Goal: Task Accomplishment & Management: Complete application form

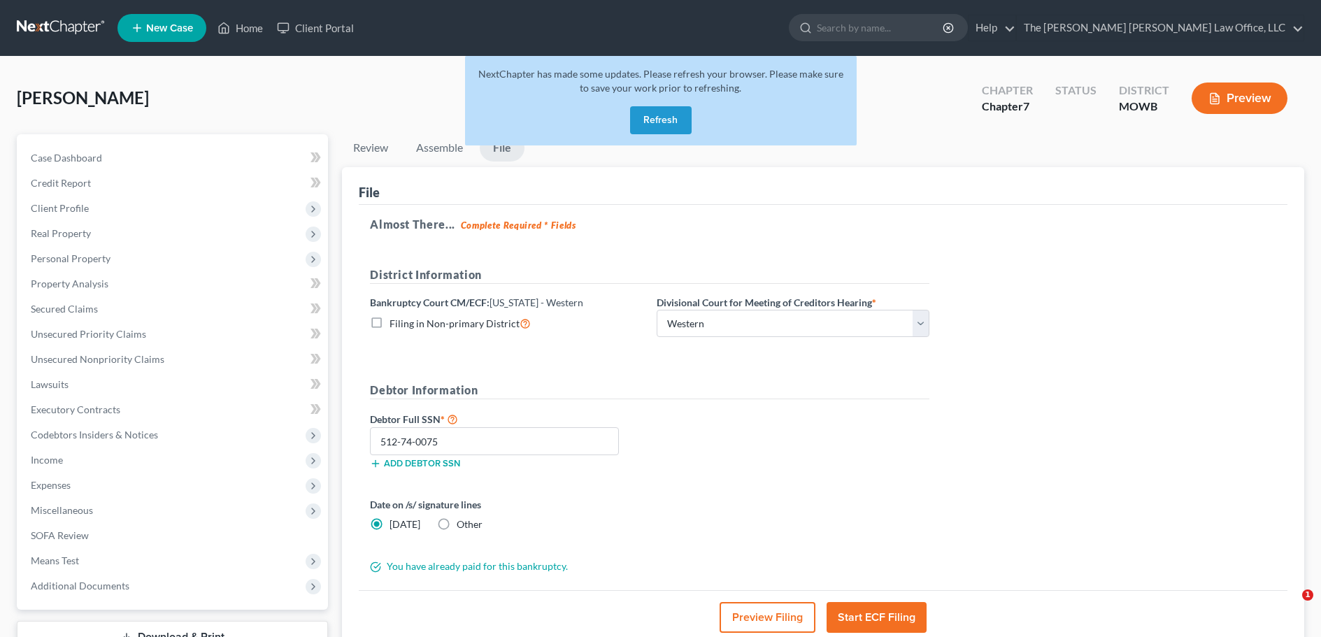
select select "4"
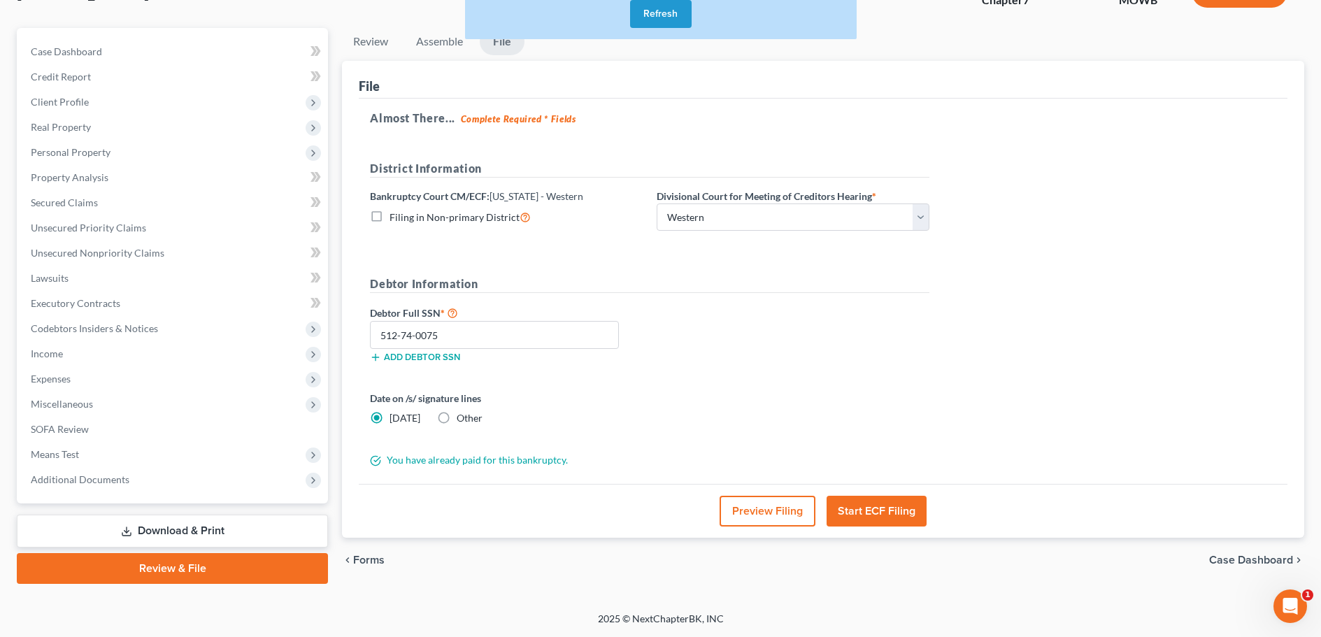
click at [663, 10] on button "Refresh" at bounding box center [661, 14] width 62 height 28
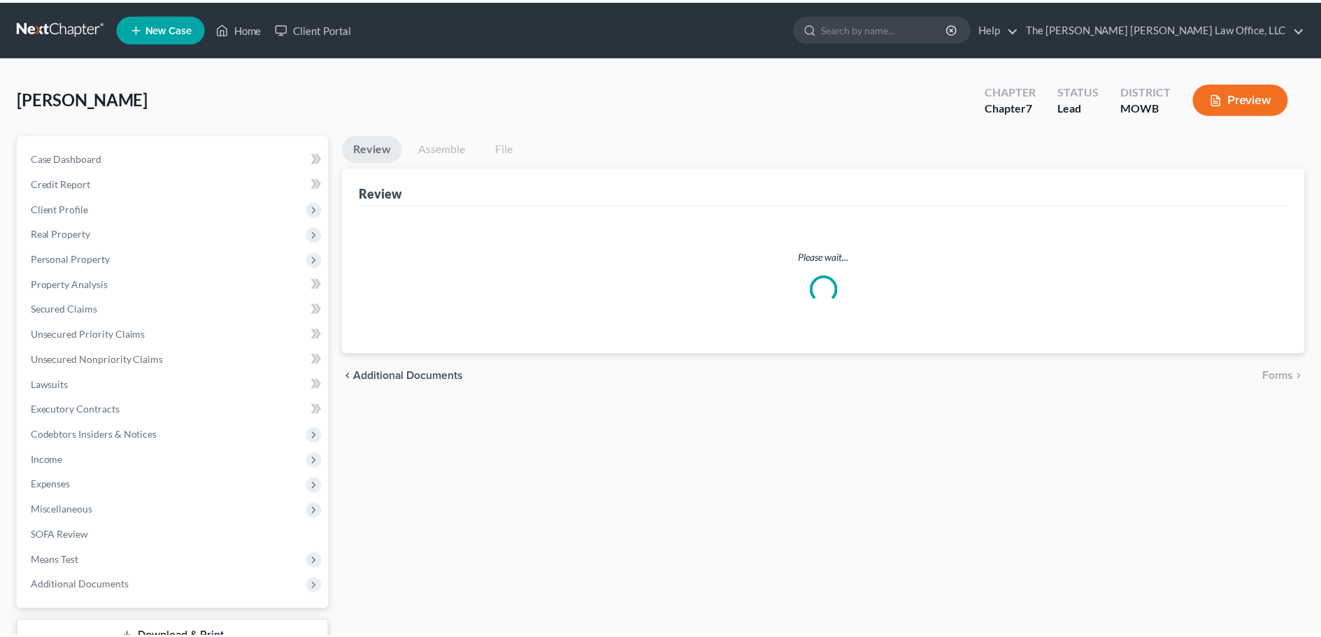
scroll to position [106, 0]
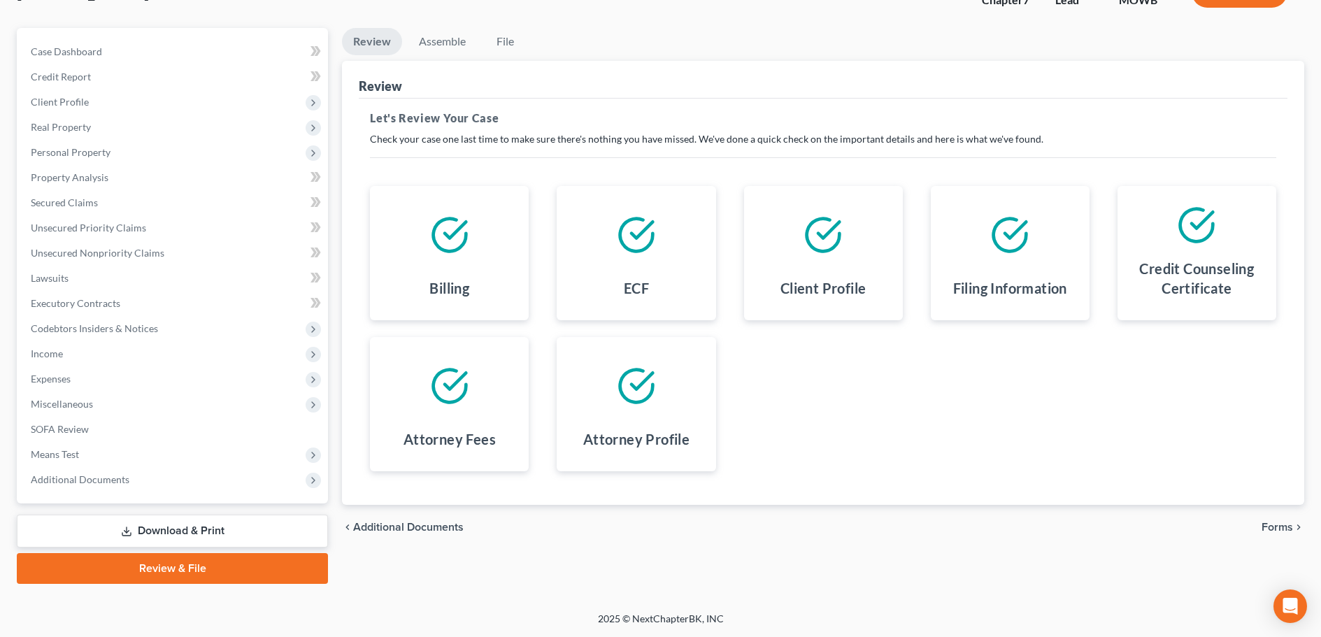
click at [177, 572] on link "Review & File" at bounding box center [172, 568] width 311 height 31
click at [166, 569] on link "Review & File" at bounding box center [172, 568] width 311 height 31
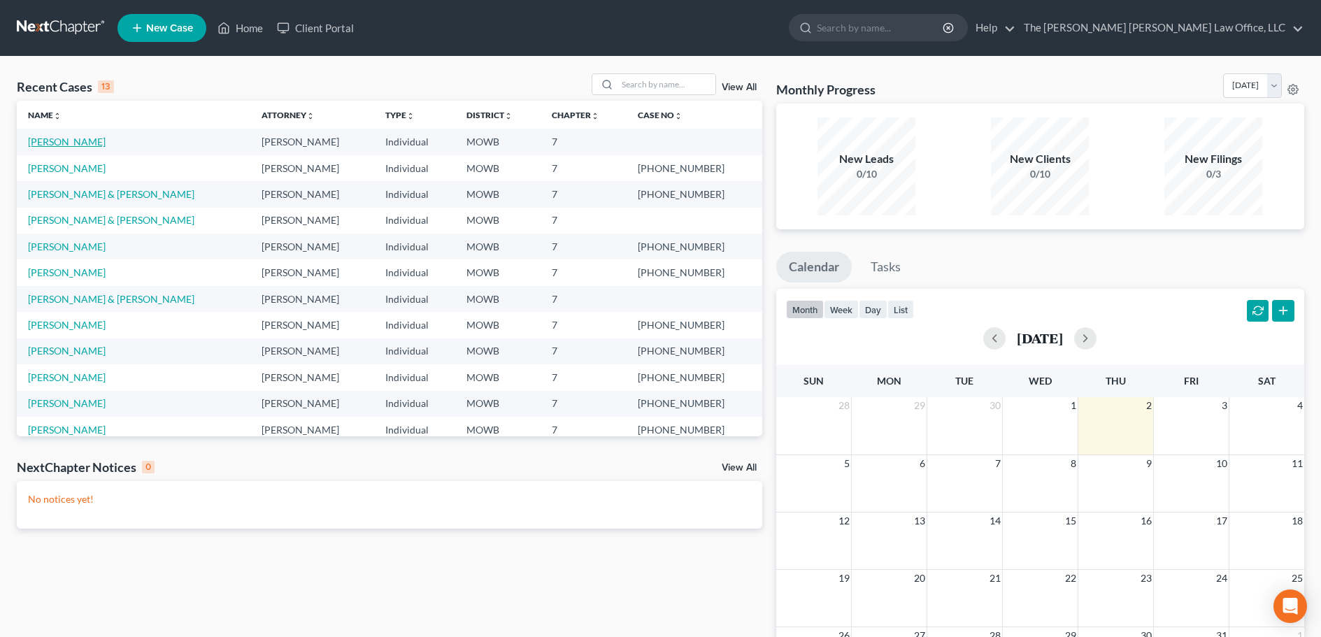
click at [81, 145] on link "[PERSON_NAME]" at bounding box center [67, 142] width 78 height 12
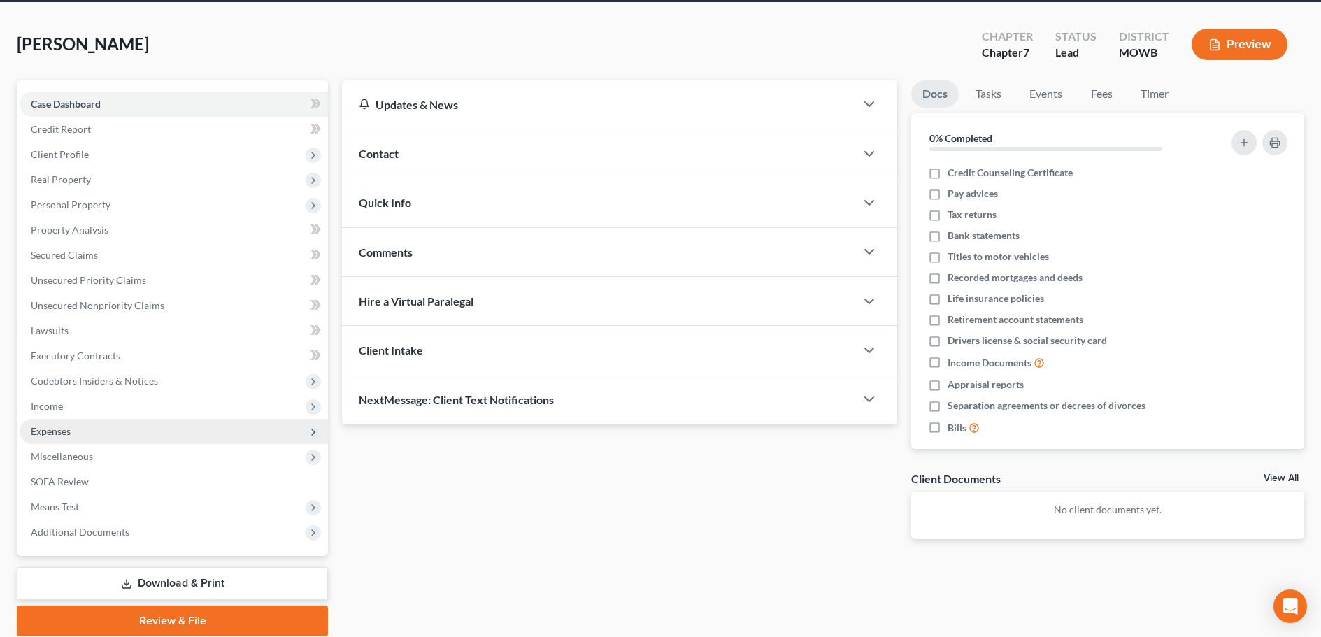
scroll to position [106, 0]
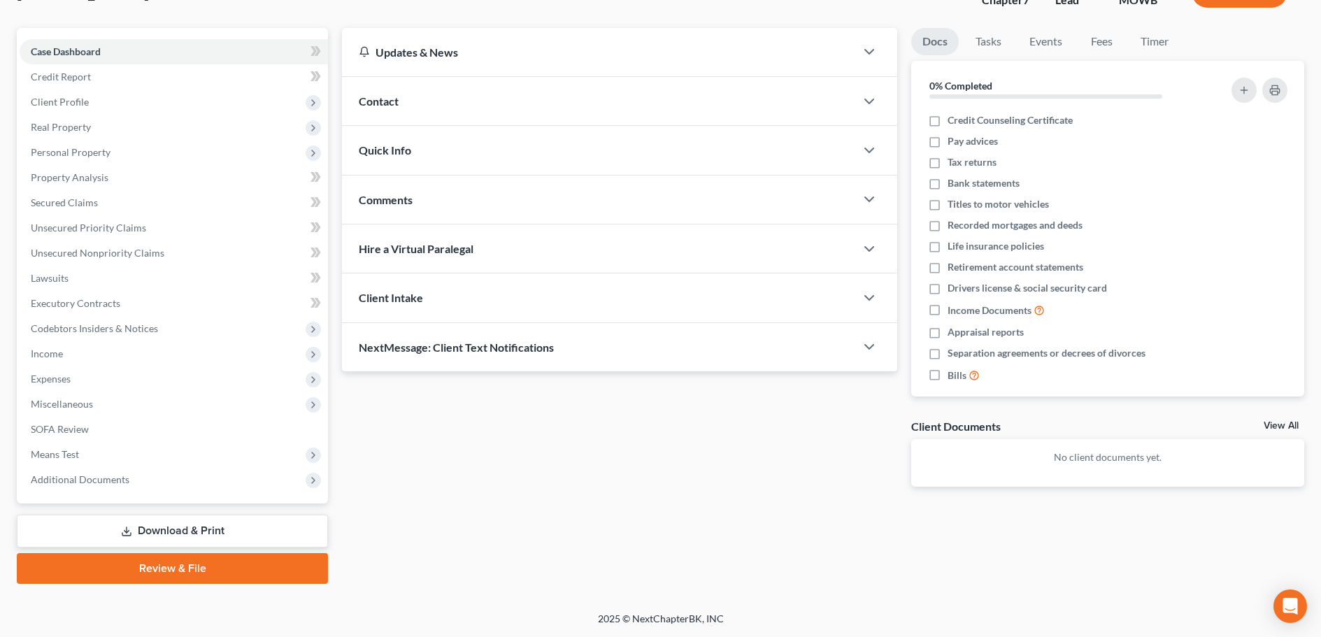
click at [153, 572] on link "Review & File" at bounding box center [172, 568] width 311 height 31
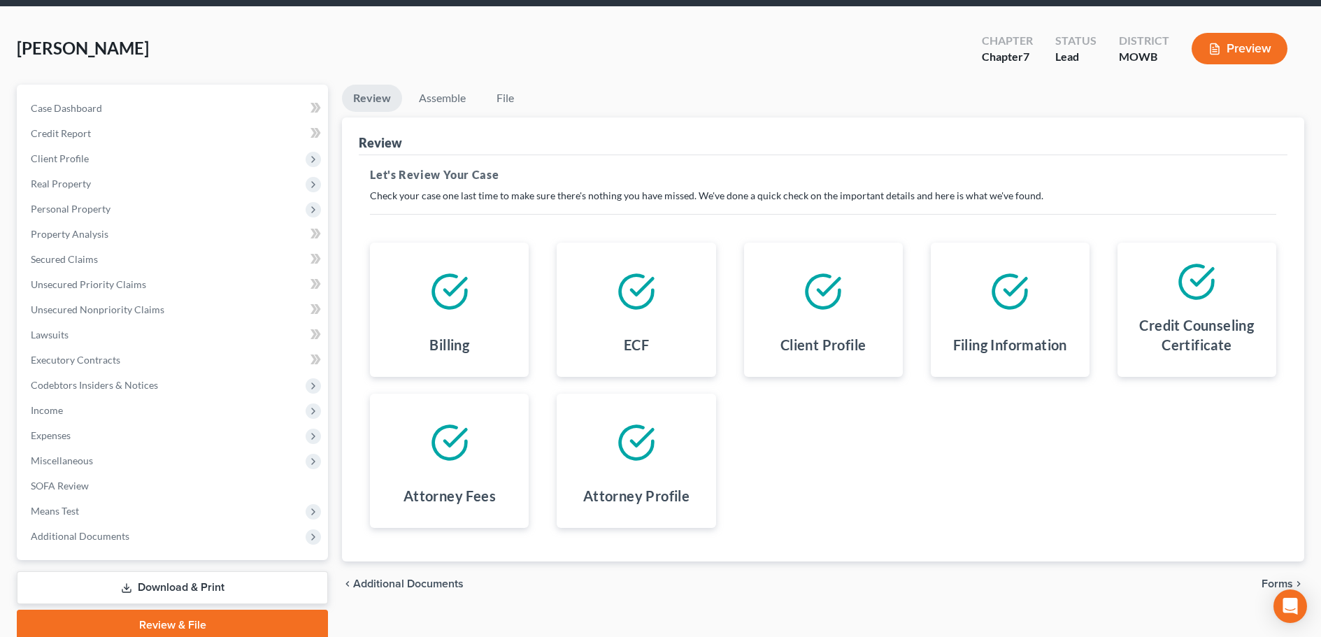
scroll to position [106, 0]
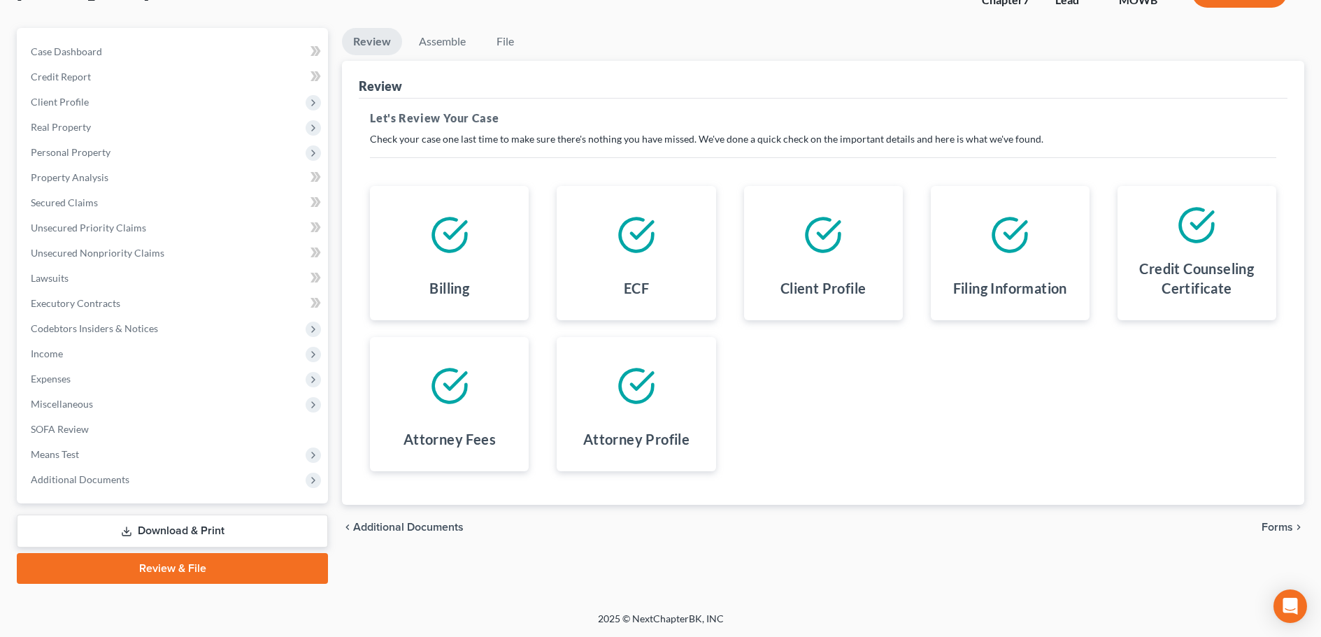
click at [1272, 526] on span "Forms" at bounding box center [1277, 527] width 31 height 11
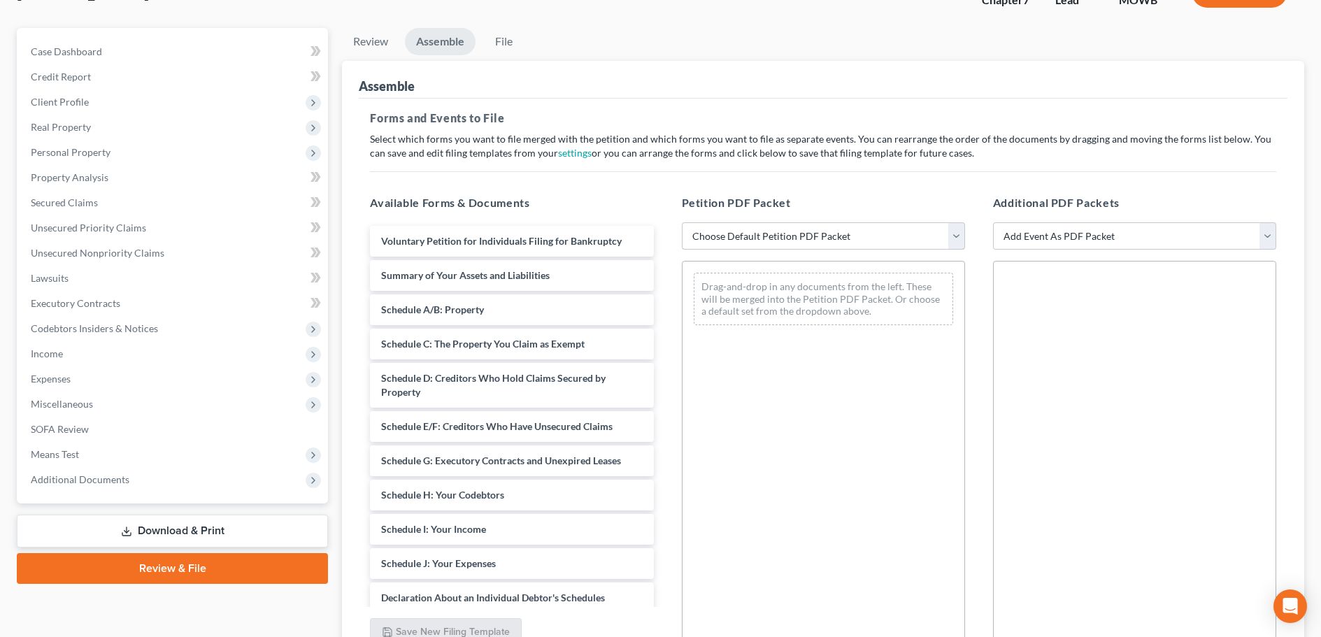
click at [958, 239] on select "Choose Default Petition PDF Packet Complete Bankruptcy Petition (all forms and …" at bounding box center [823, 236] width 283 height 28
select select "3"
click at [682, 222] on select "Choose Default Petition PDF Packet Complete Bankruptcy Petition (all forms and …" at bounding box center [823, 236] width 283 height 28
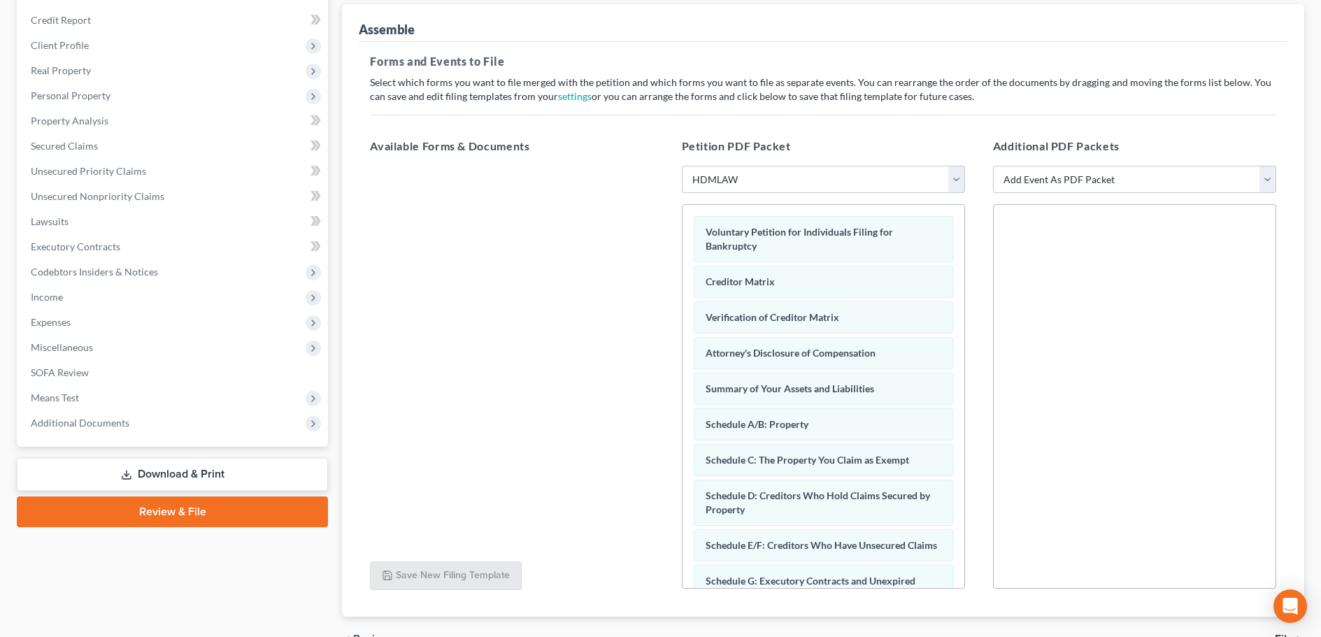
scroll to position [241, 0]
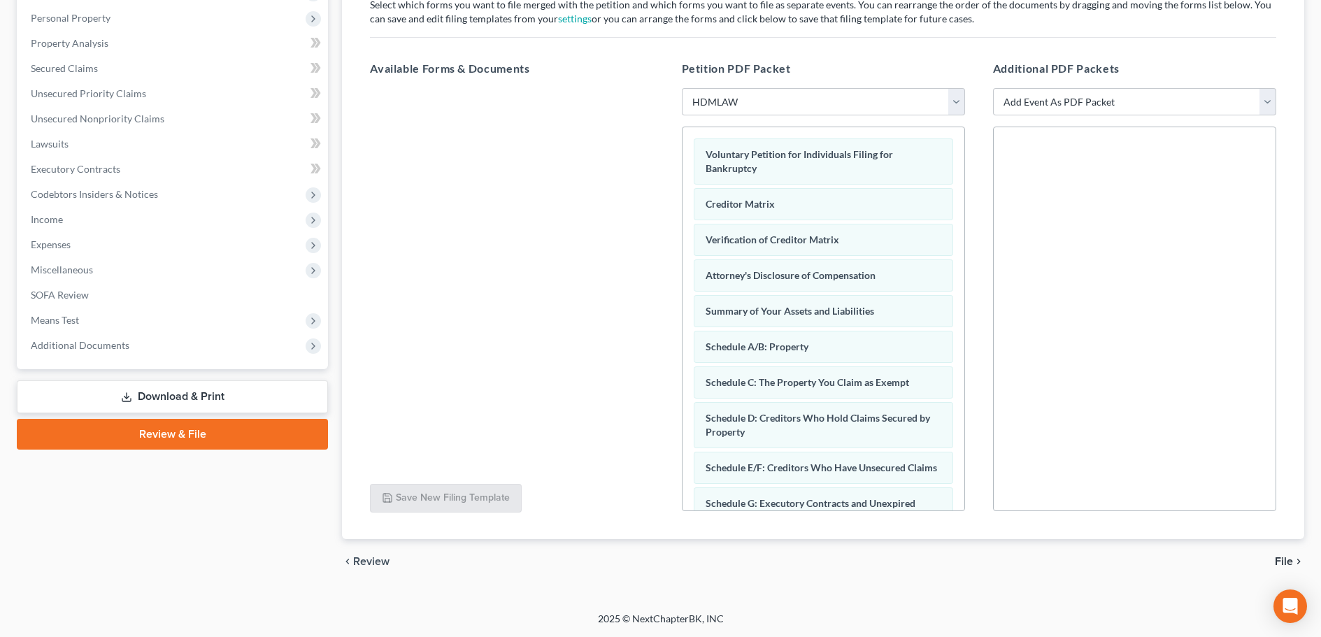
click at [1285, 562] on span "File" at bounding box center [1284, 561] width 18 height 11
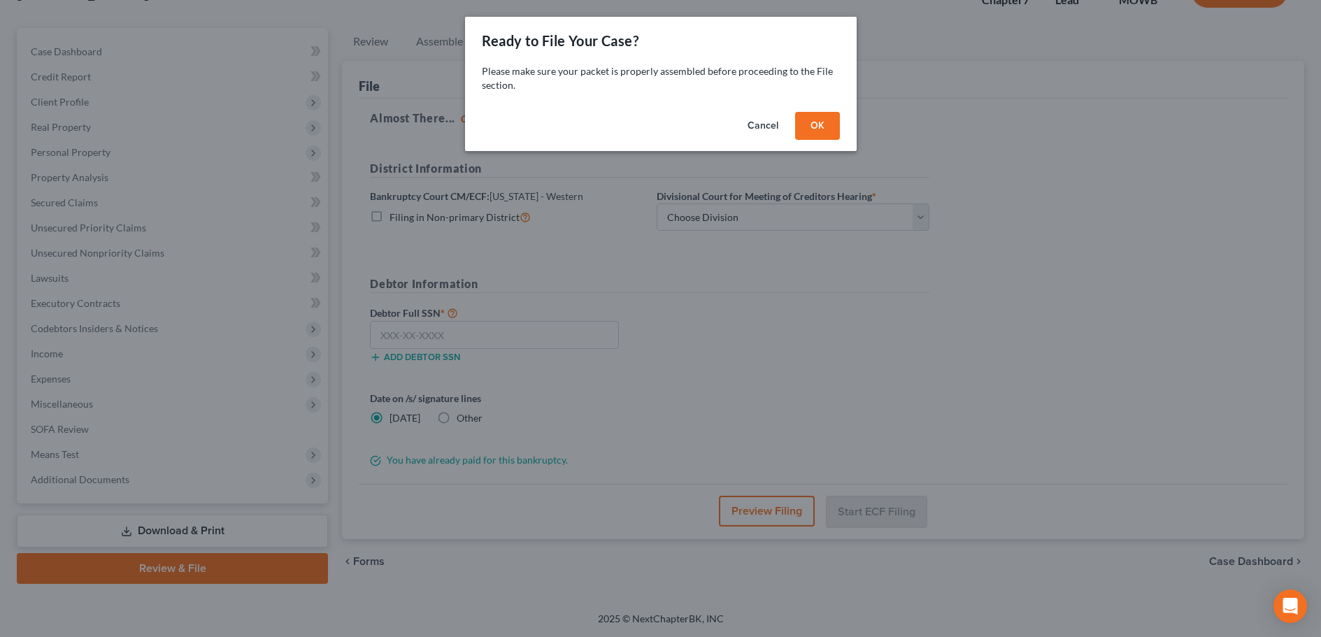
scroll to position [106, 0]
click at [827, 130] on button "OK" at bounding box center [822, 126] width 45 height 28
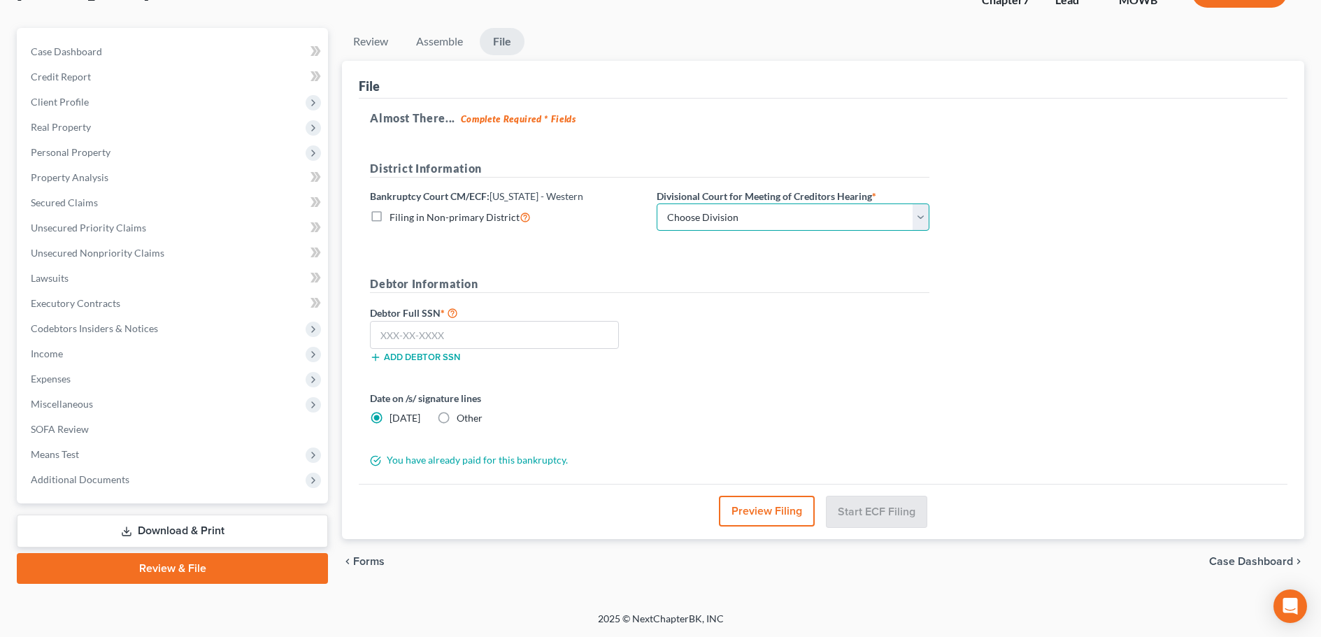
click at [918, 222] on select "Choose Division Central Southern Southwestern St. [PERSON_NAME]" at bounding box center [793, 218] width 273 height 28
select select "4"
click at [657, 204] on select "Choose Division Central Southern Southwestern St. [PERSON_NAME]" at bounding box center [793, 218] width 273 height 28
click at [518, 344] on input "text" at bounding box center [494, 335] width 249 height 28
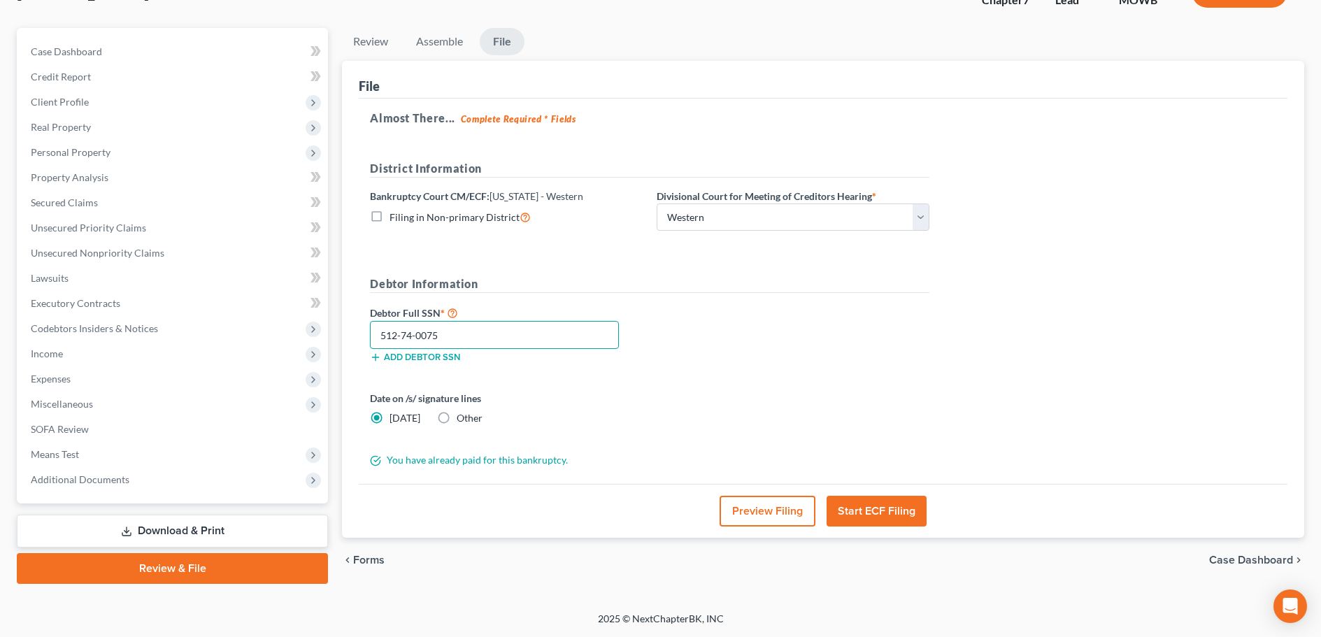
type input "512-74-0075"
click at [743, 329] on div "Debtor Full SSN * 512-74-0075 Add debtor SSN" at bounding box center [650, 339] width 574 height 70
click at [457, 418] on label "Other" at bounding box center [470, 418] width 26 height 14
click at [462, 418] on input "Other" at bounding box center [466, 415] width 9 height 9
radio input "true"
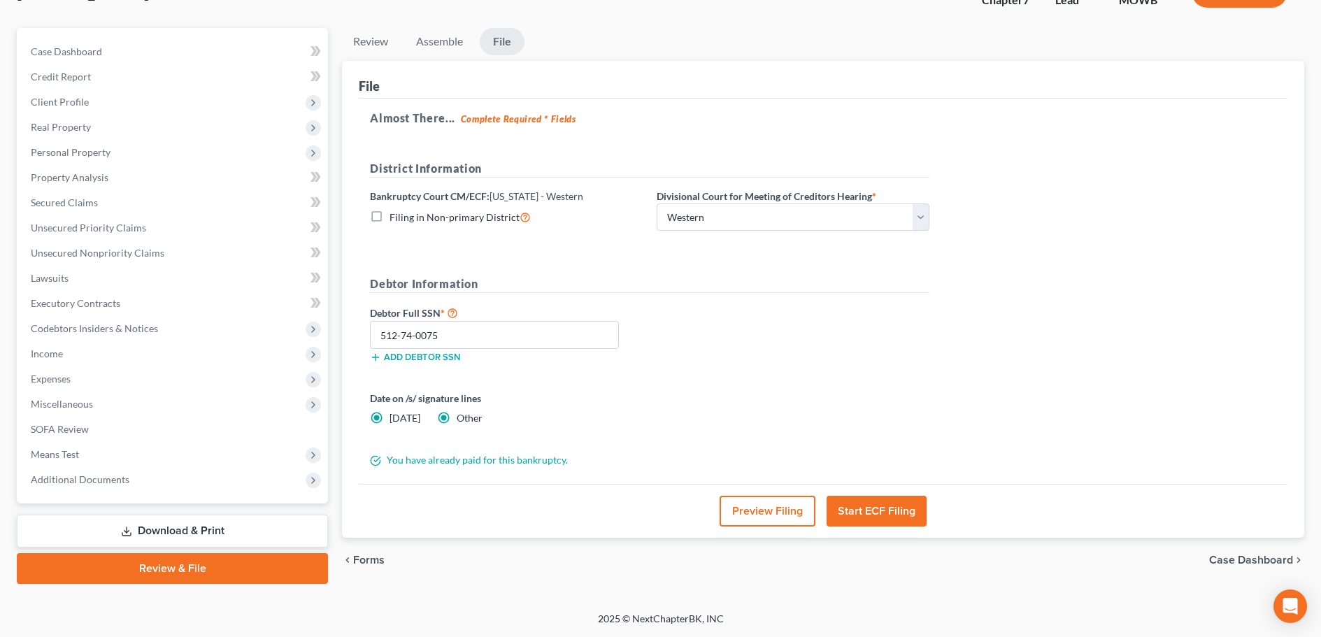
radio input "false"
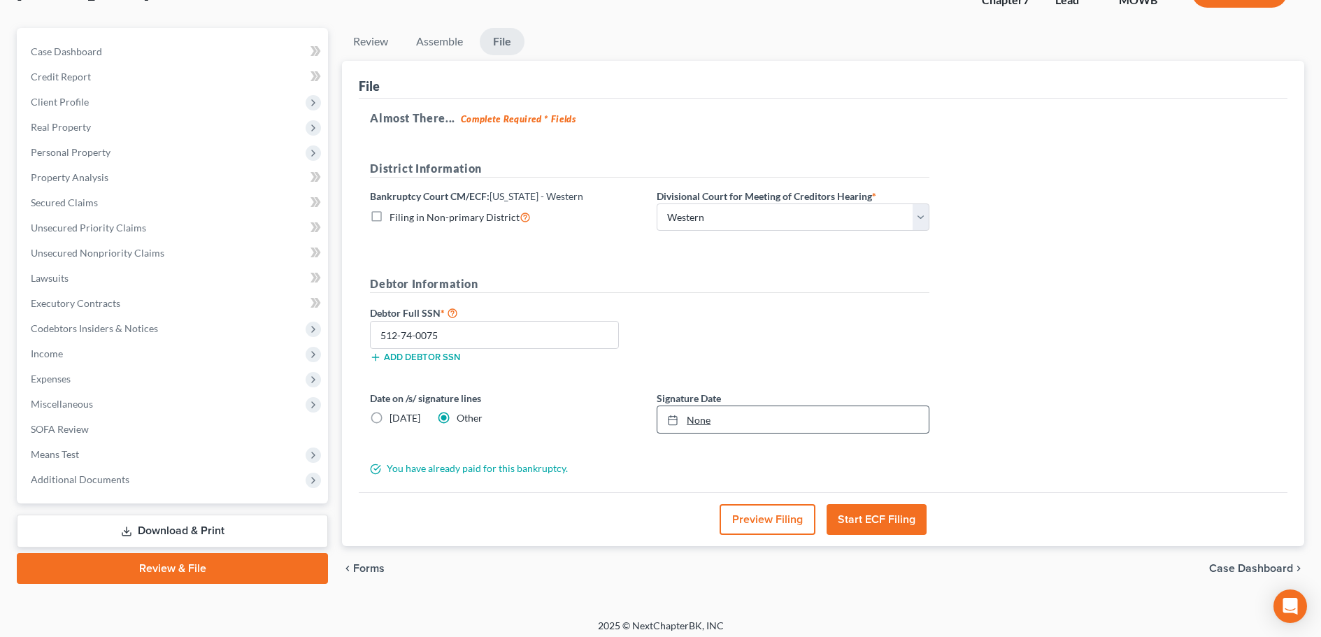
type input "[DATE]"
click at [726, 421] on link "None" at bounding box center [792, 419] width 271 height 27
click at [854, 517] on button "Start ECF Filing" at bounding box center [877, 519] width 100 height 31
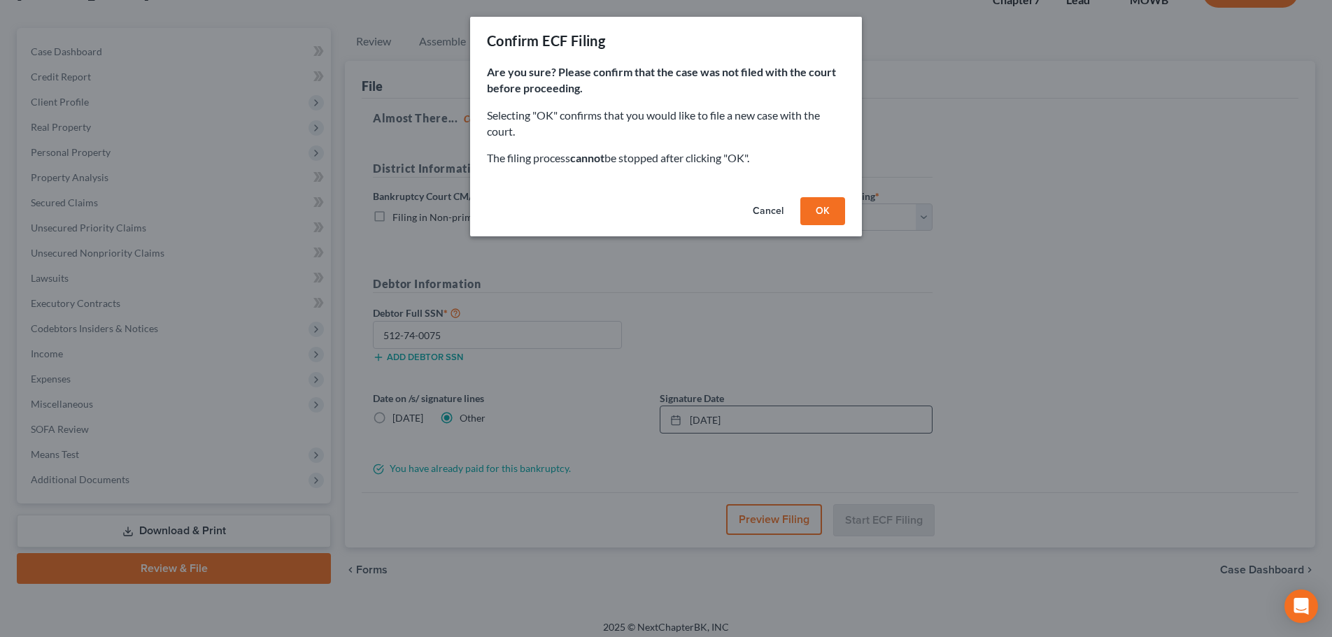
click at [827, 214] on button "OK" at bounding box center [822, 211] width 45 height 28
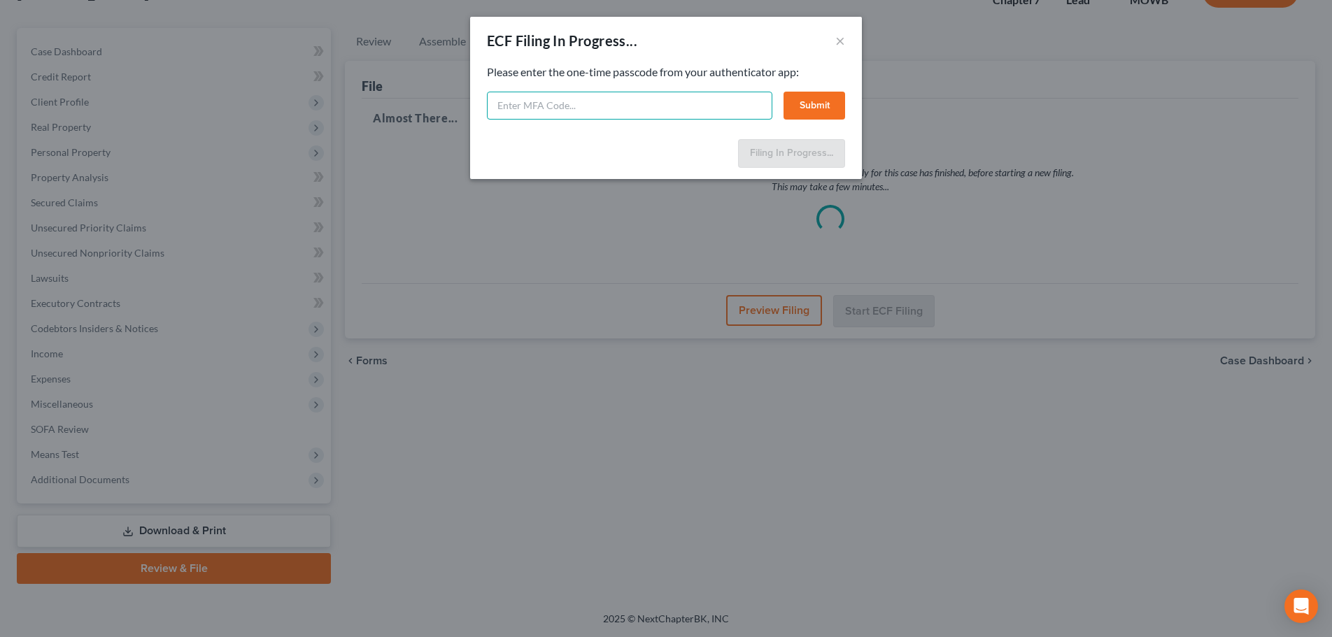
click at [618, 111] on input "text" at bounding box center [629, 106] width 285 height 28
type input "r1f8-vbxl-tlp7-nu9t"
click at [820, 105] on button "Submit" at bounding box center [814, 106] width 62 height 28
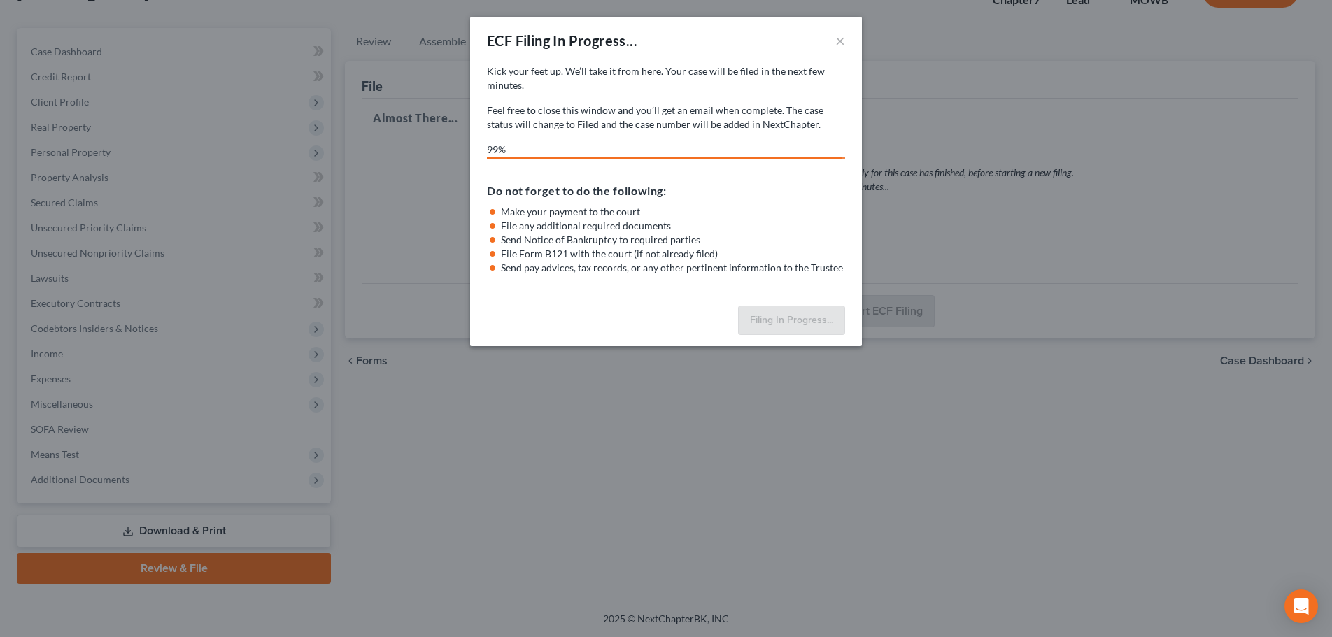
select select "4"
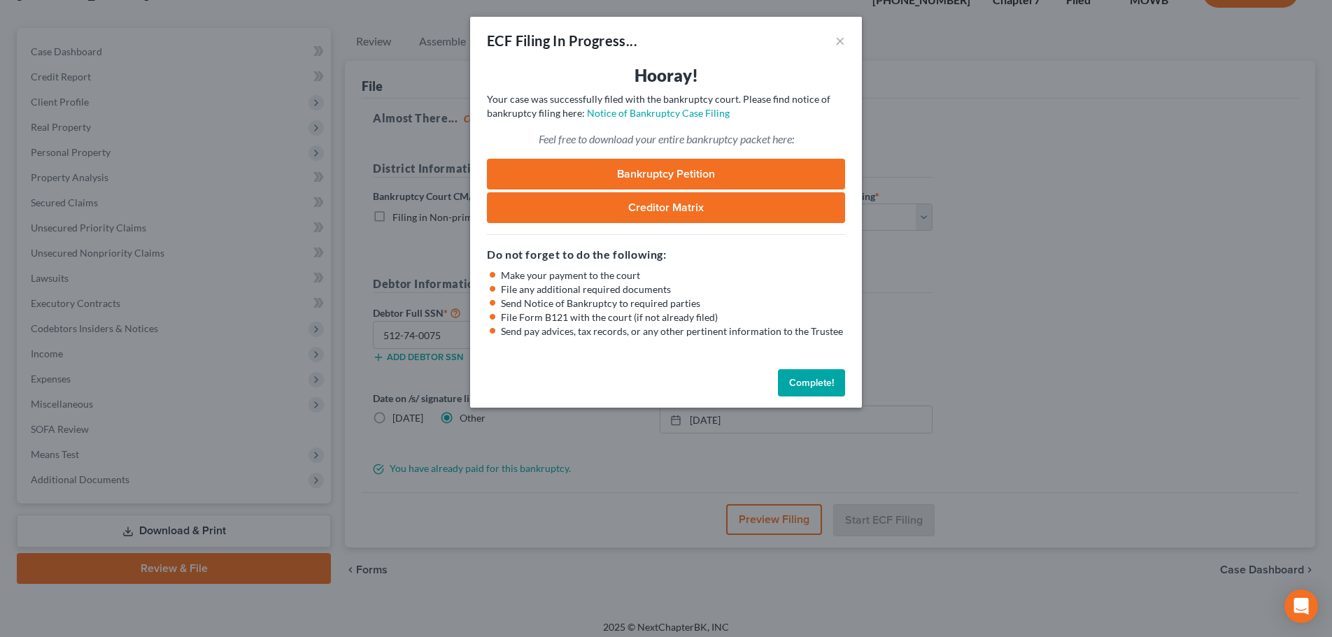
click at [804, 383] on button "Complete!" at bounding box center [811, 383] width 67 height 28
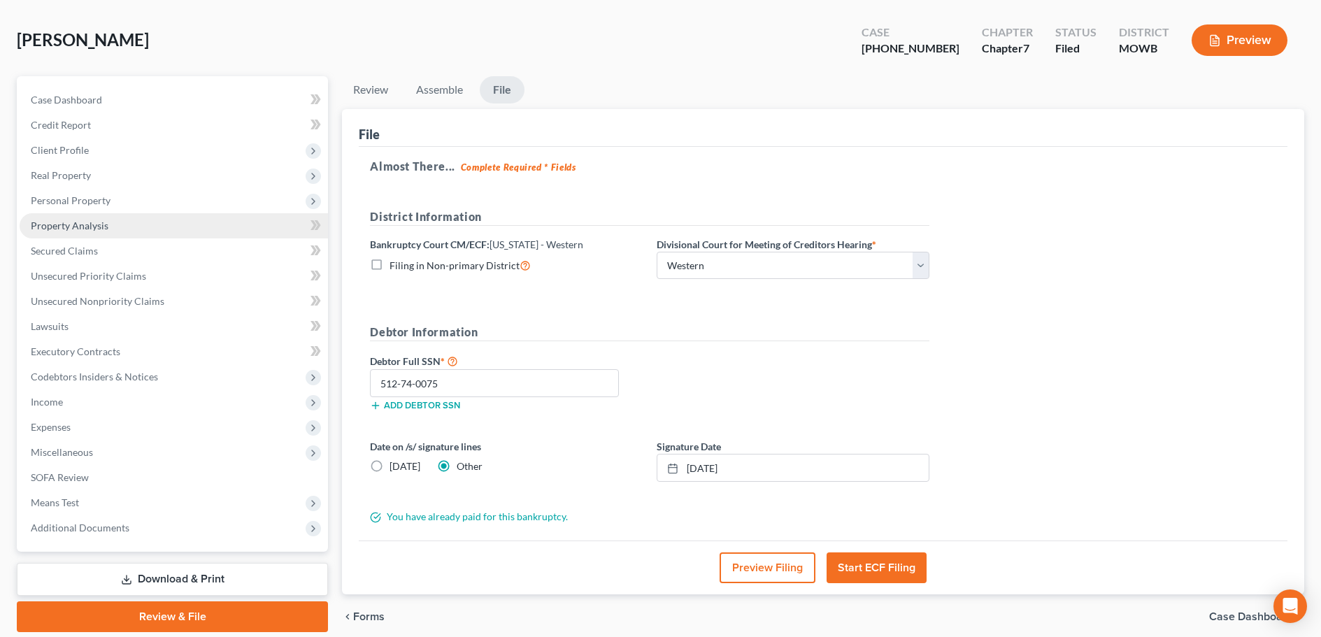
scroll to position [0, 0]
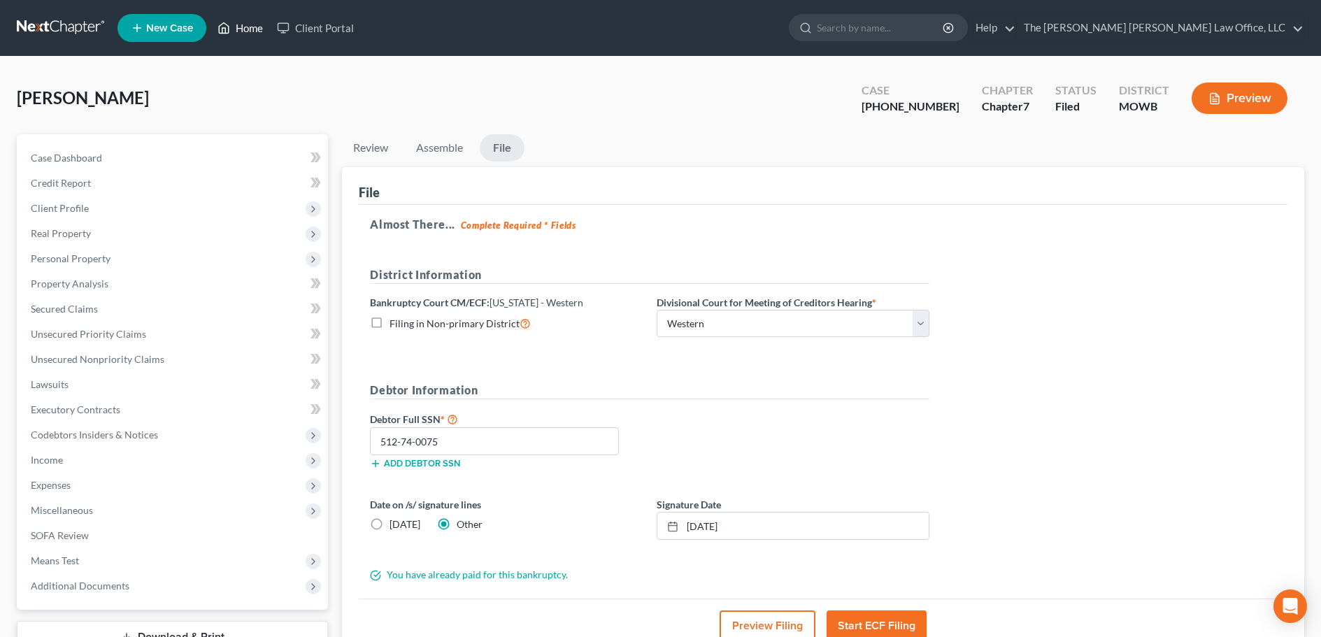
click at [242, 27] on link "Home" at bounding box center [240, 27] width 59 height 25
